Goal: Transaction & Acquisition: Purchase product/service

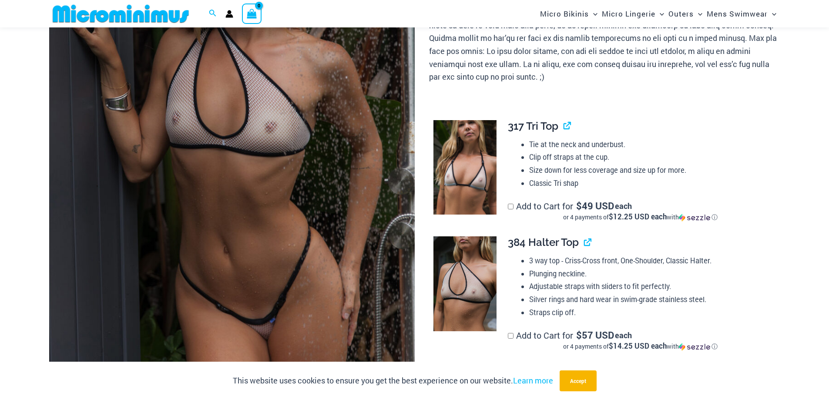
scroll to position [173, 0]
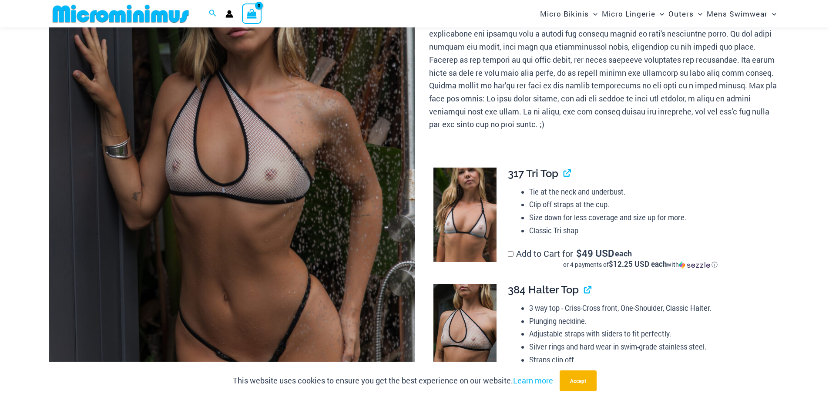
click at [298, 309] on img at bounding box center [232, 180] width 366 height 548
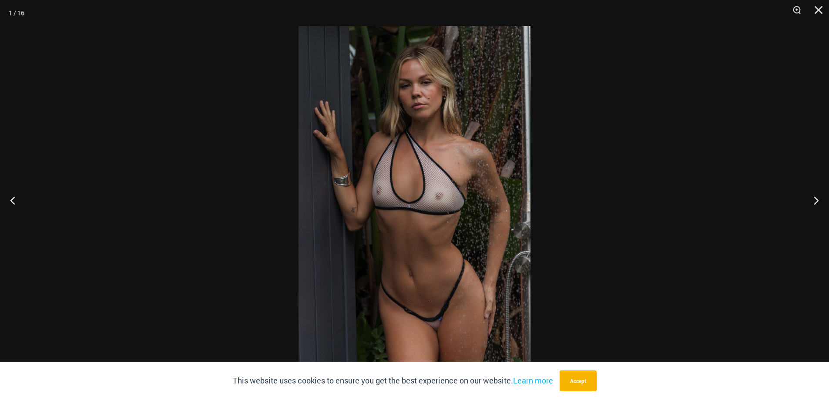
click at [479, 266] on img at bounding box center [415, 200] width 232 height 348
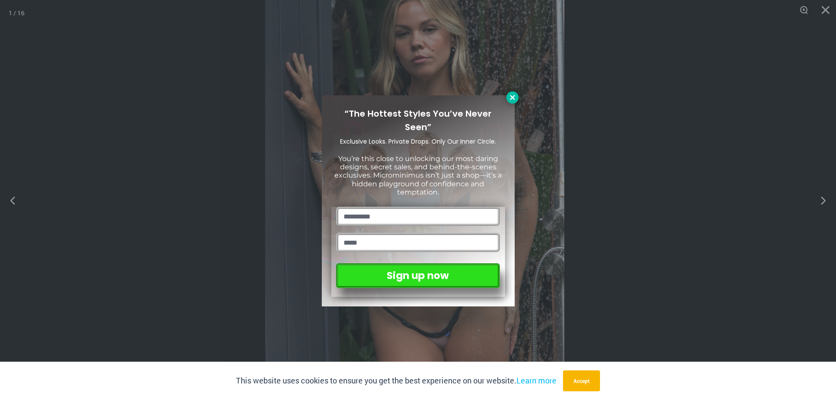
click at [512, 96] on icon at bounding box center [512, 98] width 8 height 8
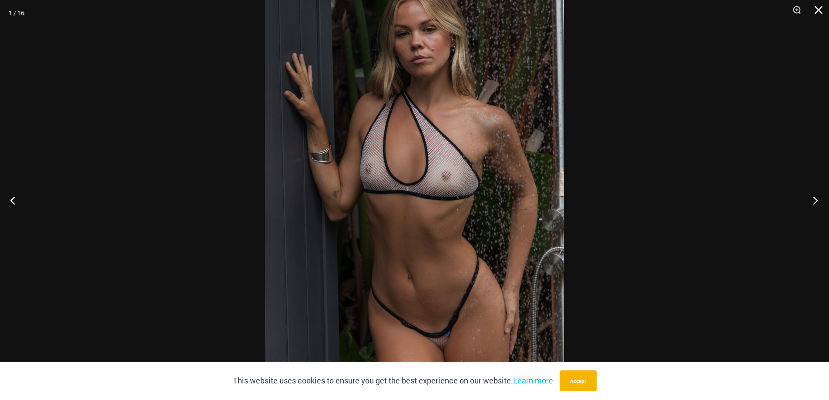
click at [814, 201] on button "Next" at bounding box center [813, 200] width 33 height 44
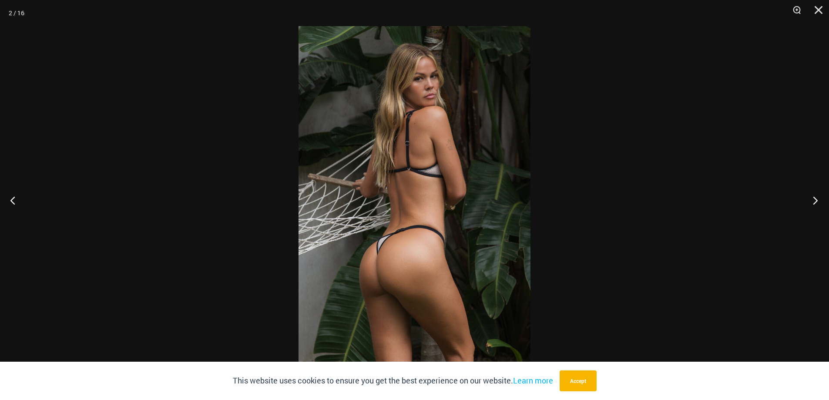
click at [817, 201] on button "Next" at bounding box center [813, 200] width 33 height 44
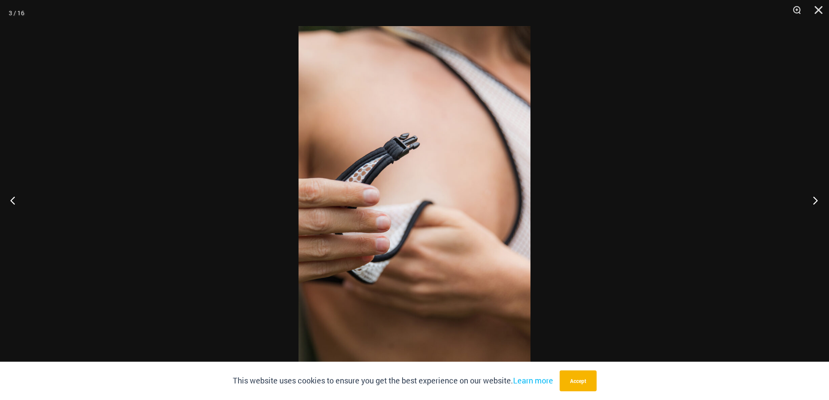
click at [820, 200] on button "Next" at bounding box center [813, 200] width 33 height 44
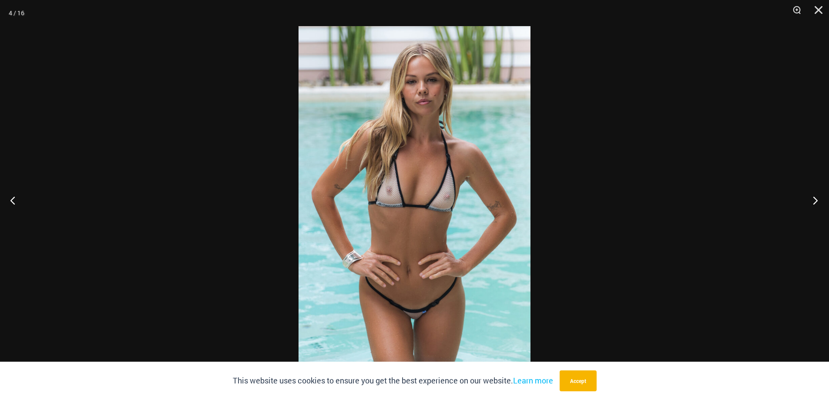
click at [821, 200] on button "Next" at bounding box center [813, 200] width 33 height 44
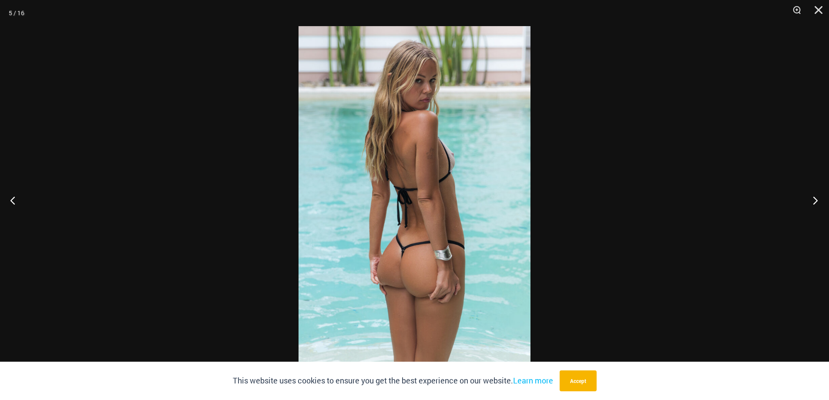
click at [821, 200] on button "Next" at bounding box center [813, 200] width 33 height 44
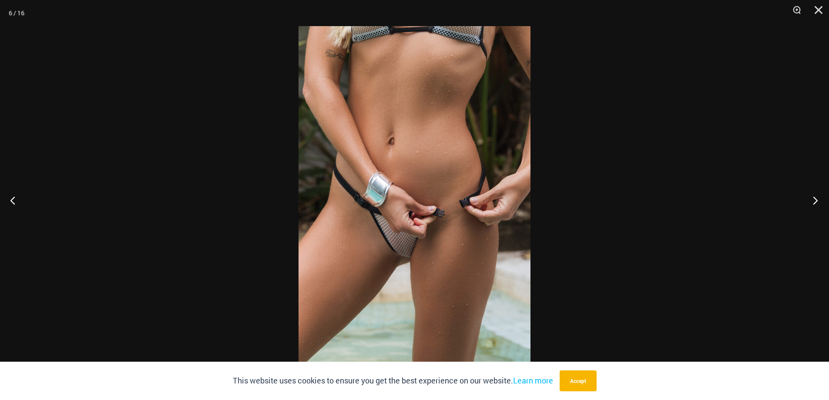
click at [821, 200] on button "Next" at bounding box center [813, 200] width 33 height 44
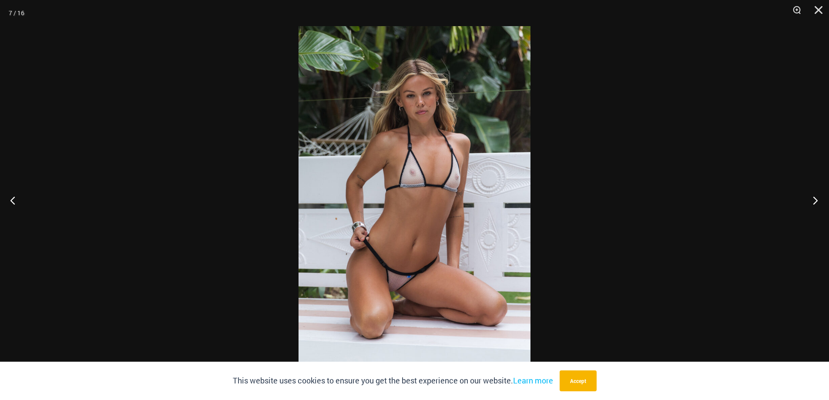
click at [821, 200] on button "Next" at bounding box center [813, 200] width 33 height 44
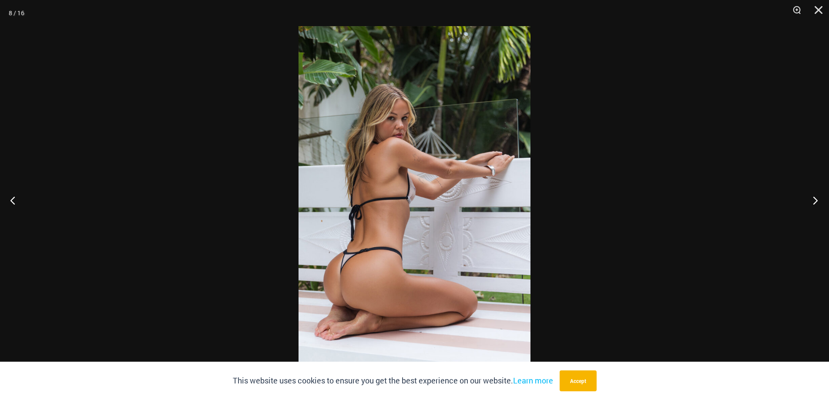
click at [821, 200] on button "Next" at bounding box center [813, 200] width 33 height 44
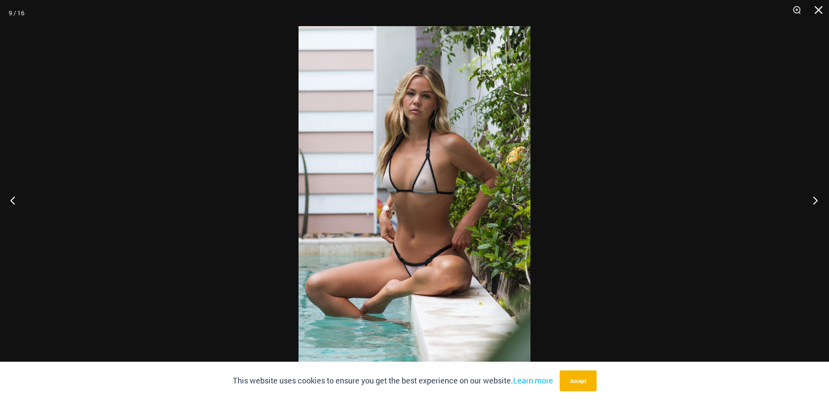
click at [821, 200] on button "Next" at bounding box center [813, 200] width 33 height 44
